Goal: Information Seeking & Learning: Find specific fact

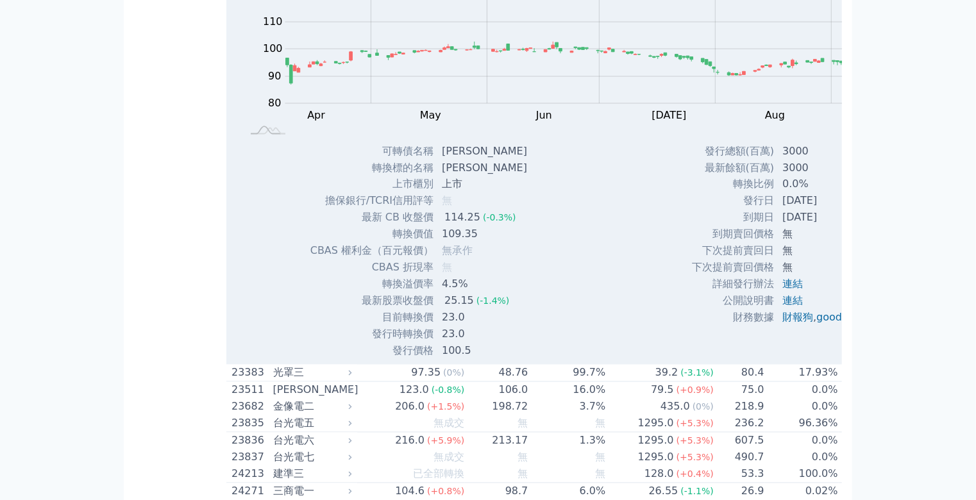
scroll to position [1091, 0]
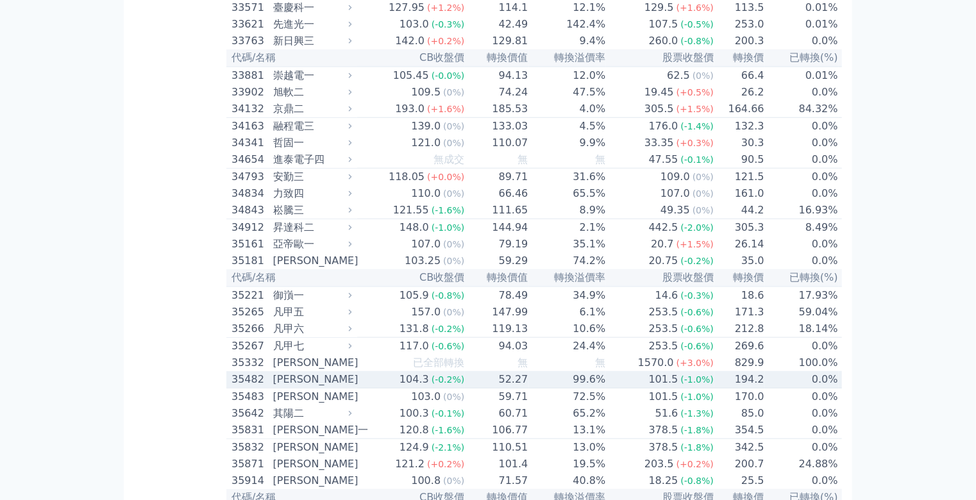
scroll to position [2887, 0]
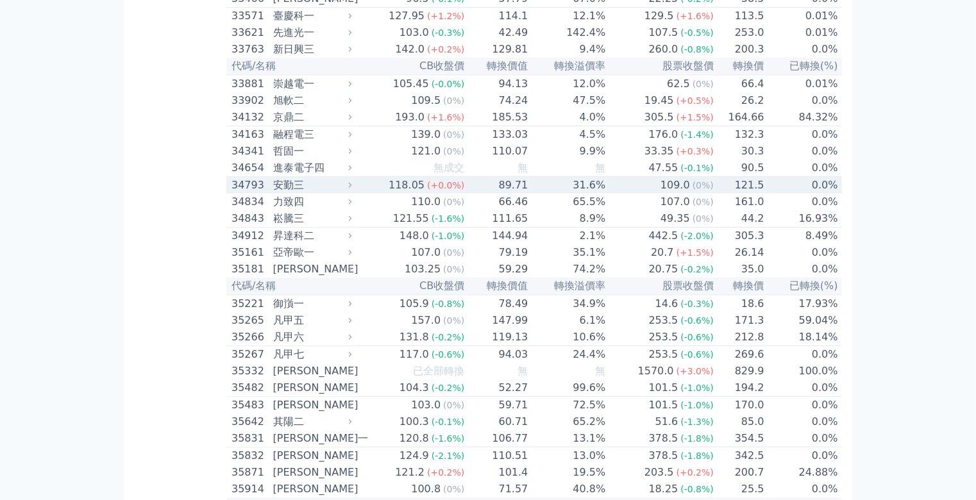
click at [273, 190] on div "安勤三" at bounding box center [311, 185] width 76 height 15
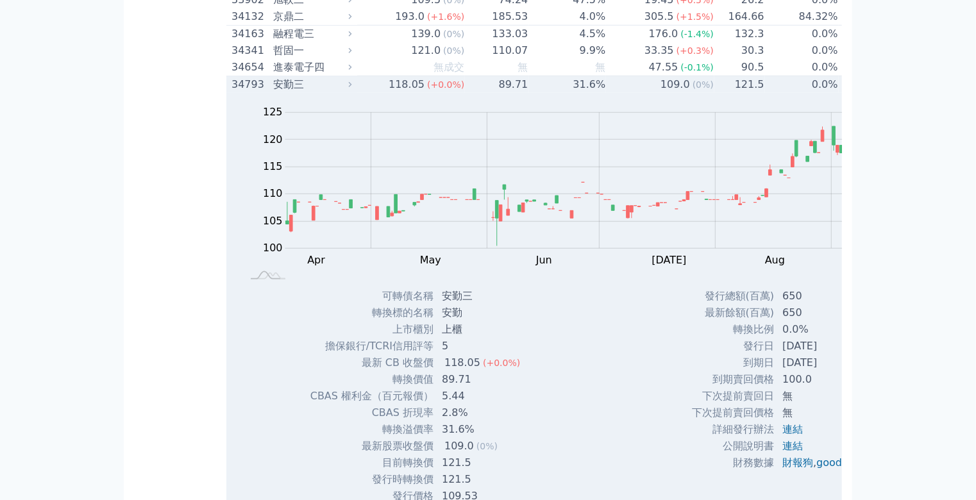
scroll to position [2989, 0]
drag, startPoint x: 337, startPoint y: 441, endPoint x: 316, endPoint y: 438, distance: 21.4
click at [434, 453] on td "121.5" at bounding box center [482, 461] width 96 height 17
drag, startPoint x: 337, startPoint y: 425, endPoint x: 314, endPoint y: 424, distance: 22.5
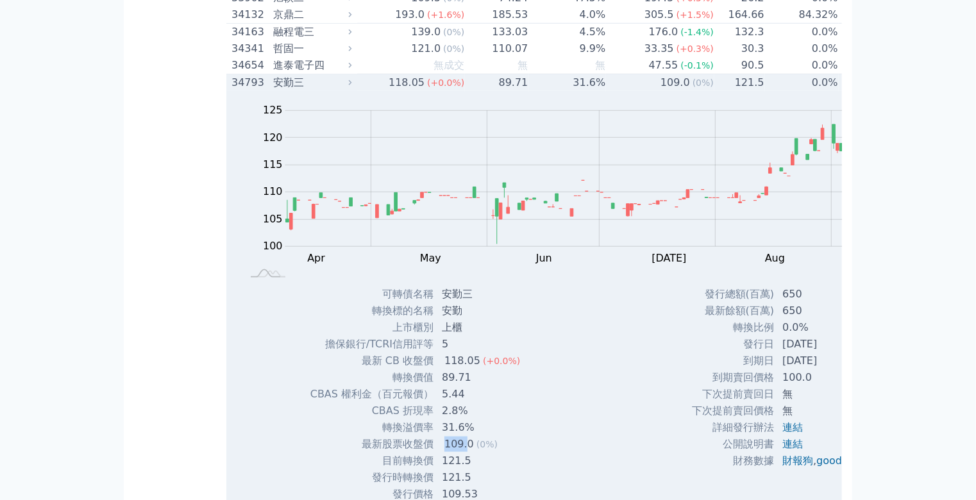
click at [434, 436] on td "109.0 (0%)" at bounding box center [482, 444] width 96 height 17
drag, startPoint x: 334, startPoint y: 425, endPoint x: 319, endPoint y: 426, distance: 15.4
click at [442, 437] on div "109.0" at bounding box center [459, 444] width 35 height 15
